Goal: Information Seeking & Learning: Learn about a topic

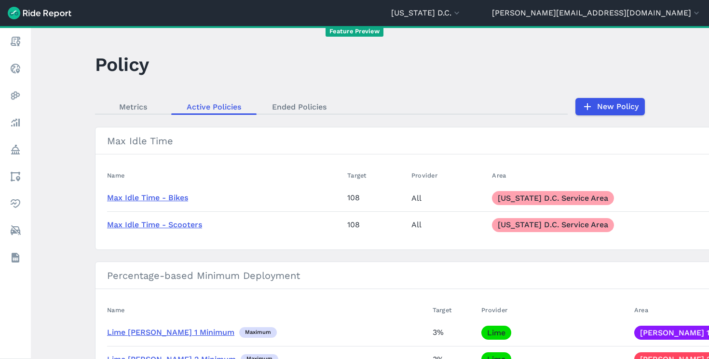
scroll to position [6891, 0]
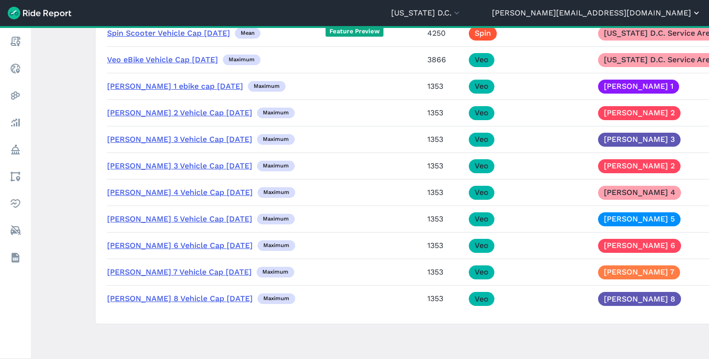
click at [641, 15] on button "[PERSON_NAME][EMAIL_ADDRESS][DOMAIN_NAME]" at bounding box center [596, 13] width 209 height 12
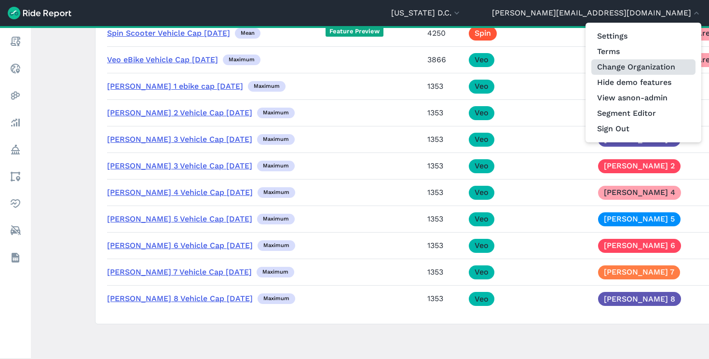
click at [632, 71] on link "Change Organization" at bounding box center [644, 66] width 104 height 15
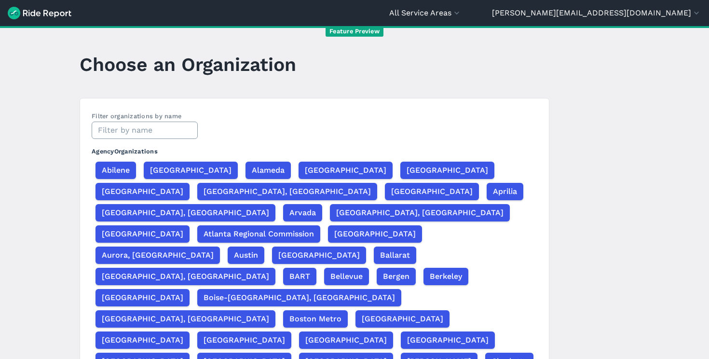
click at [136, 133] on input "text" at bounding box center [145, 130] width 106 height 17
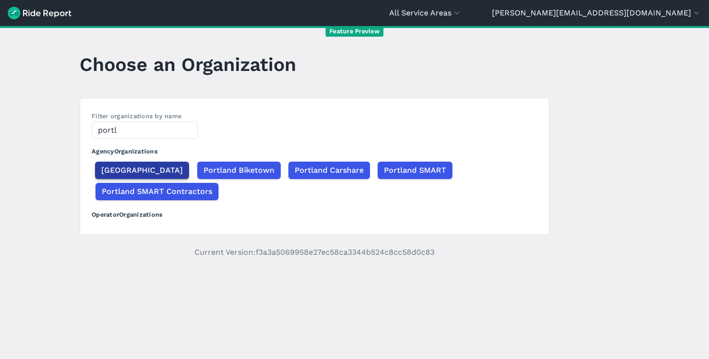
type input "portl"
click at [117, 168] on span "[GEOGRAPHIC_DATA]" at bounding box center [142, 171] width 82 height 12
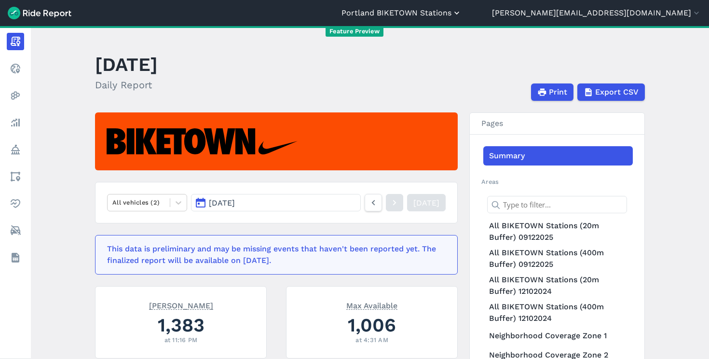
click at [462, 10] on button "Portland BIKETOWN Stations" at bounding box center [402, 13] width 120 height 12
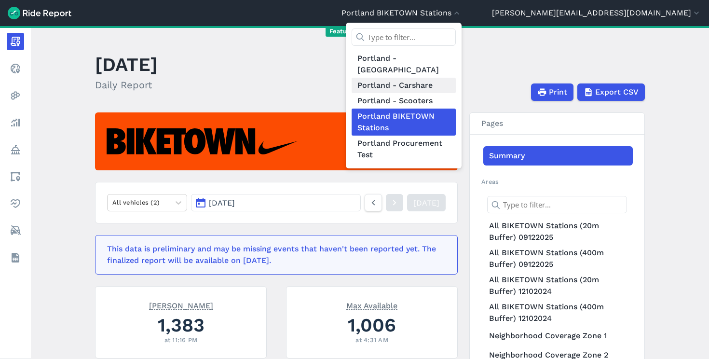
click at [456, 78] on link "Portland - Carshare" at bounding box center [404, 85] width 104 height 15
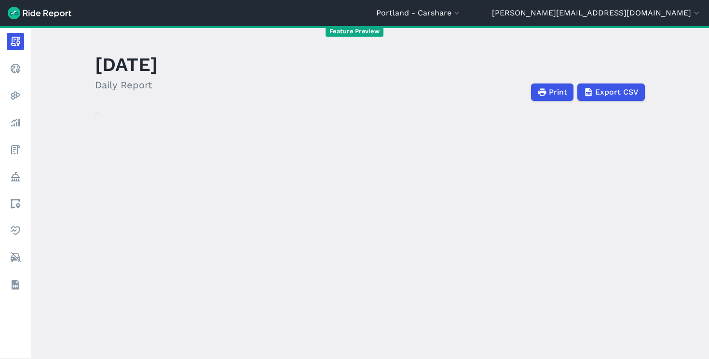
click at [531, 20] on header "[GEOGRAPHIC_DATA] - [GEOGRAPHIC_DATA] [GEOGRAPHIC_DATA] - [GEOGRAPHIC_DATA] [GE…" at bounding box center [354, 13] width 709 height 26
click at [462, 15] on button "Portland - Carshare" at bounding box center [418, 13] width 85 height 12
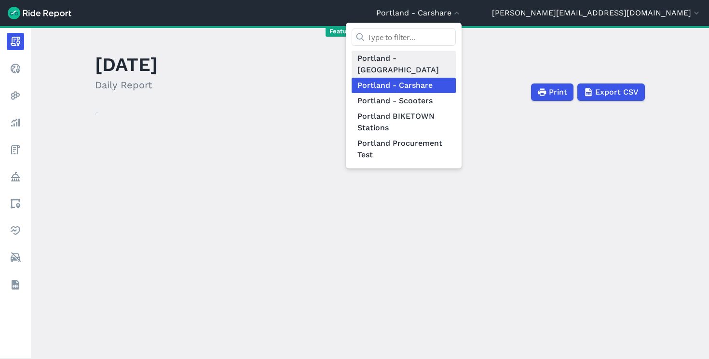
click at [456, 55] on link "Portland - [GEOGRAPHIC_DATA]" at bounding box center [404, 64] width 104 height 27
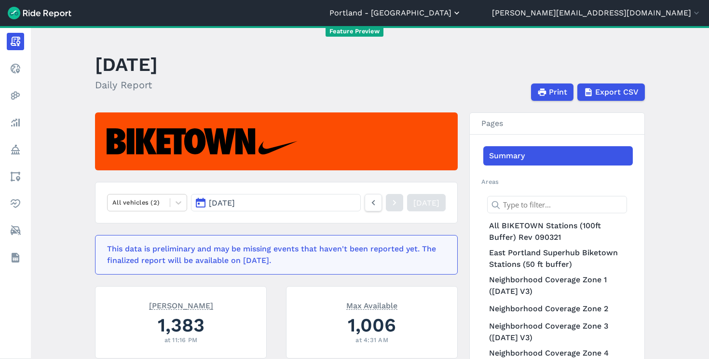
click at [462, 13] on button "Portland - [GEOGRAPHIC_DATA]" at bounding box center [396, 13] width 132 height 12
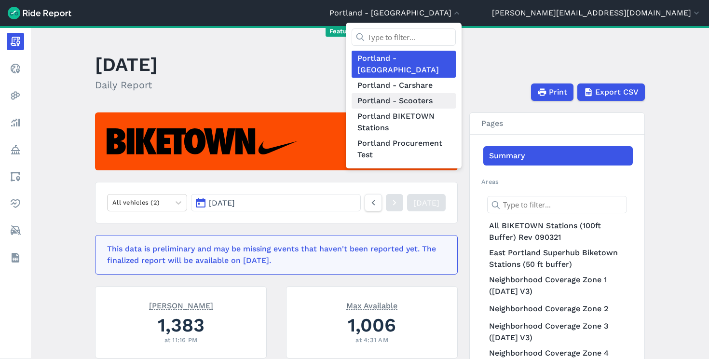
click at [456, 93] on link "Portland - Scooters" at bounding box center [404, 100] width 104 height 15
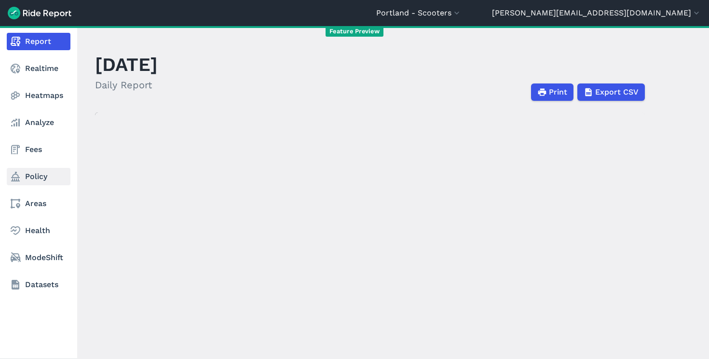
click at [28, 177] on link "Policy" at bounding box center [39, 176] width 64 height 17
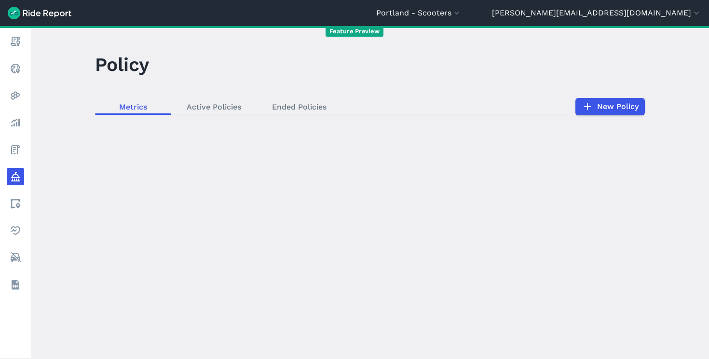
click at [203, 109] on div "loading" at bounding box center [370, 192] width 679 height 333
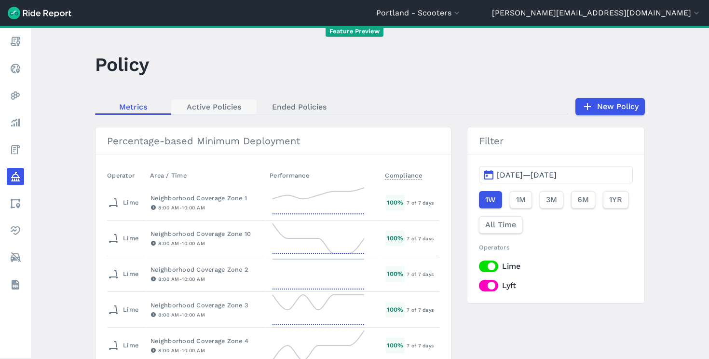
click at [206, 107] on link "Active Policies" at bounding box center [213, 106] width 85 height 14
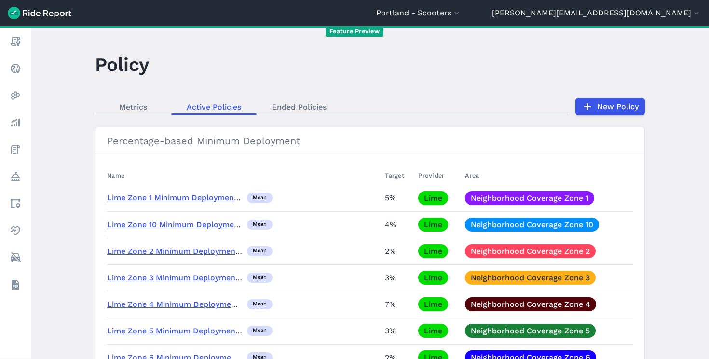
click at [179, 199] on link "Lime Zone 1 Minimum Deployment Requirement" at bounding box center [197, 197] width 181 height 9
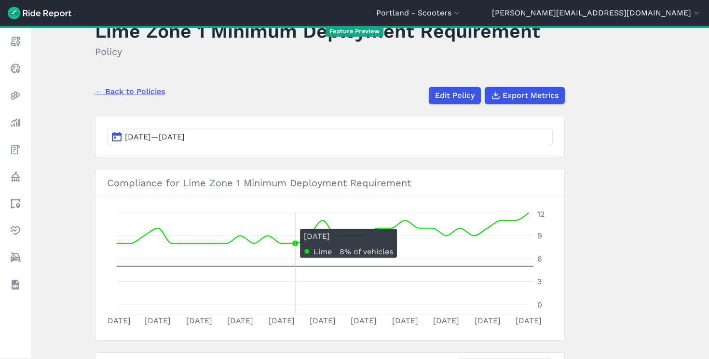
scroll to position [36, 0]
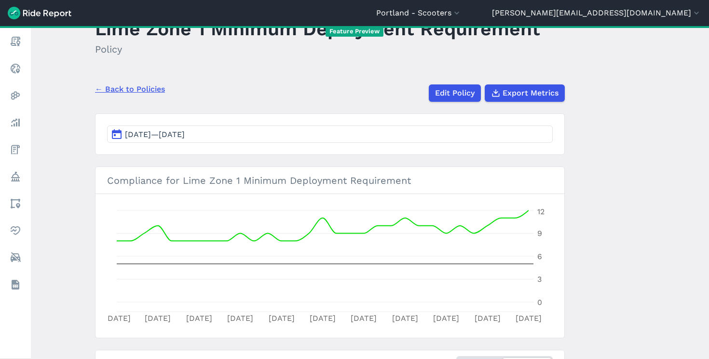
click at [144, 92] on link "← Back to Policies" at bounding box center [130, 89] width 70 height 12
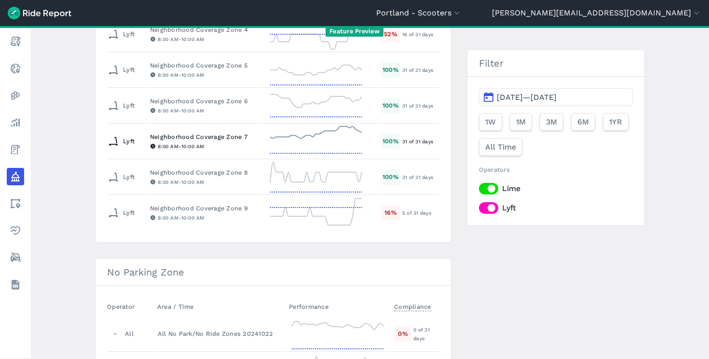
scroll to position [671, 0]
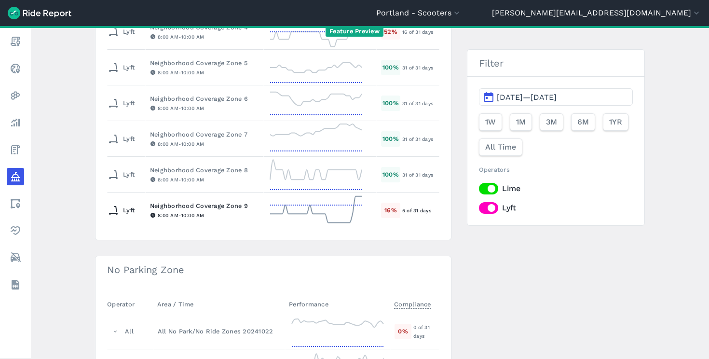
click at [182, 209] on div "Neighborhood Coverage Zone 9" at bounding box center [204, 205] width 109 height 9
